Goal: Navigation & Orientation: Find specific page/section

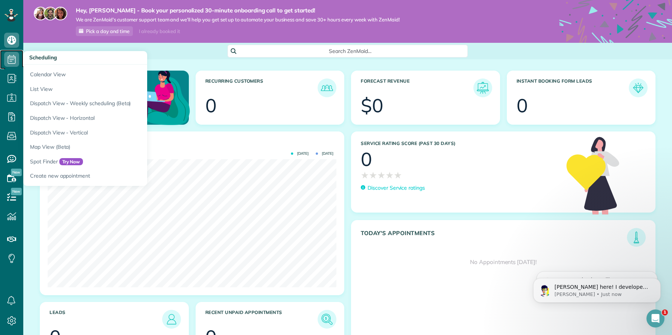
click at [12, 60] on icon at bounding box center [11, 59] width 15 height 15
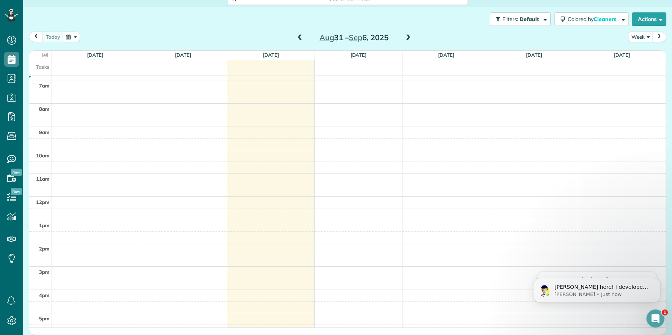
scroll to position [147, 0]
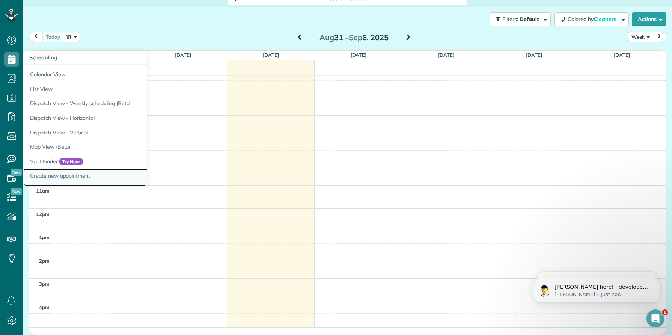
click at [57, 177] on link "Create new appointment" at bounding box center [117, 177] width 188 height 17
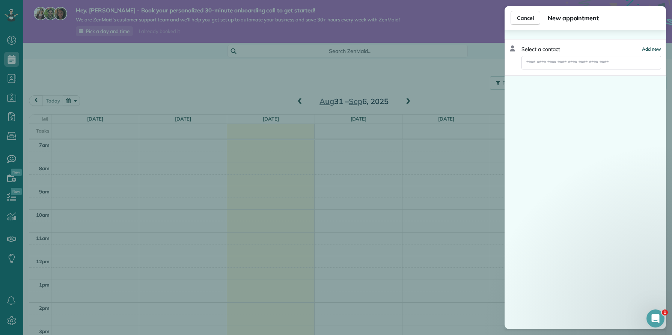
click at [646, 49] on span "Add new" at bounding box center [651, 49] width 19 height 6
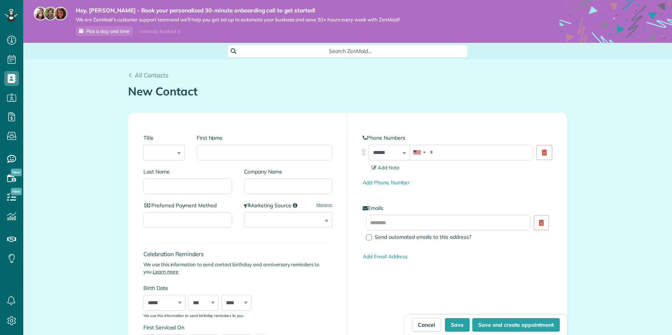
scroll to position [3, 3]
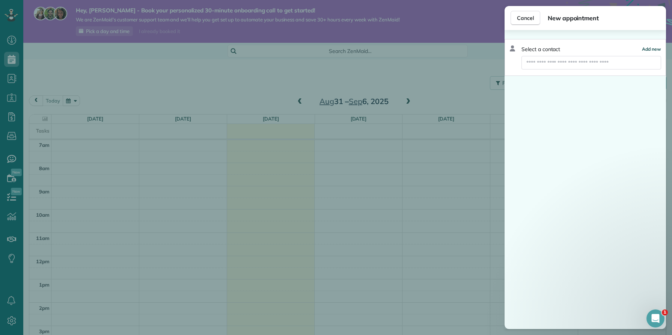
click at [646, 48] on span "Add new" at bounding box center [651, 49] width 19 height 6
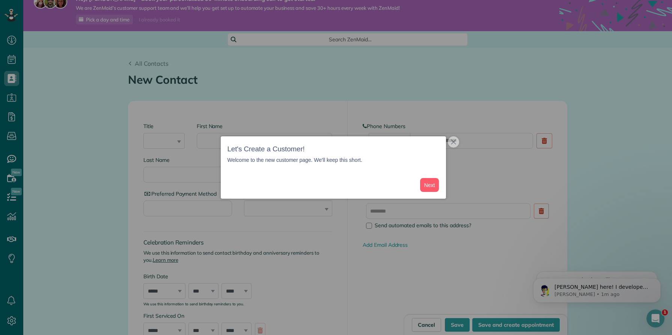
scroll to position [0, 0]
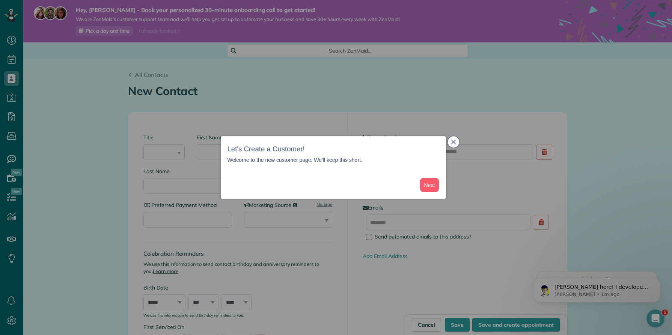
click at [455, 145] on button "close," at bounding box center [453, 141] width 11 height 11
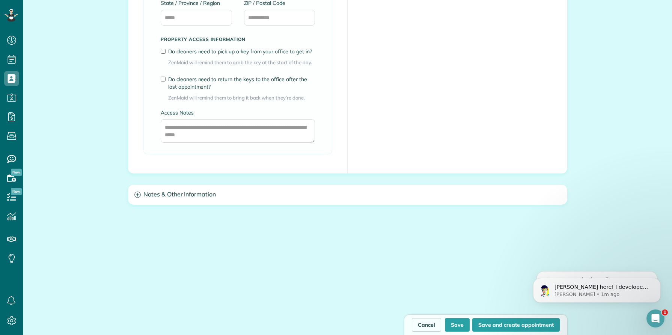
scroll to position [584, 0]
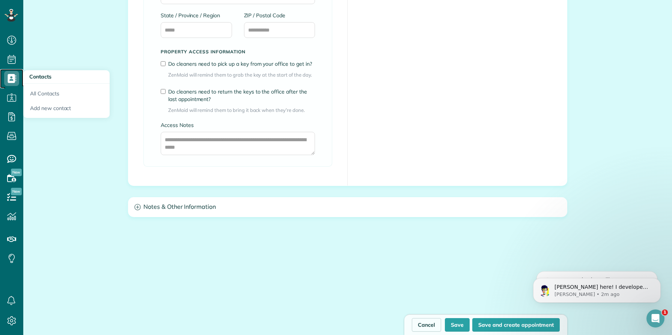
click at [13, 77] on use at bounding box center [12, 78] width 9 height 9
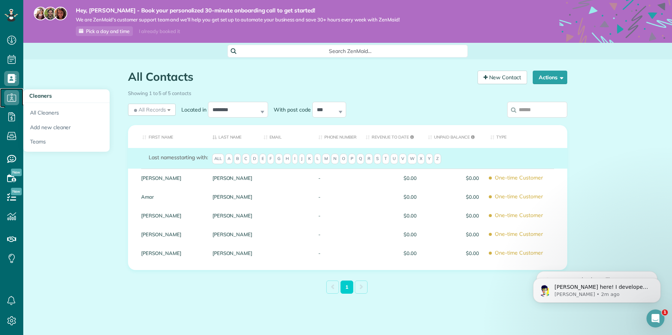
click at [10, 97] on icon at bounding box center [11, 97] width 15 height 15
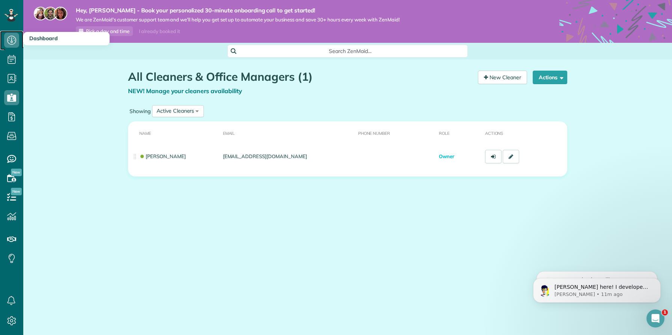
click at [10, 41] on icon at bounding box center [11, 40] width 15 height 15
